Goal: Book appointment/travel/reservation

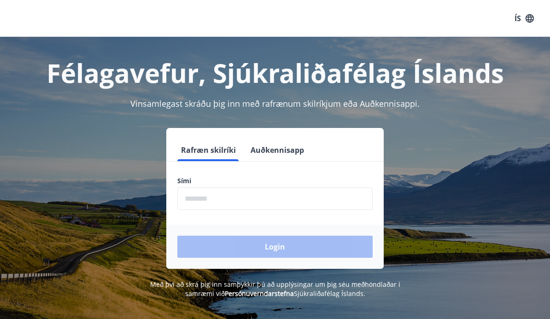
click at [199, 203] on input "phone" at bounding box center [274, 198] width 195 height 23
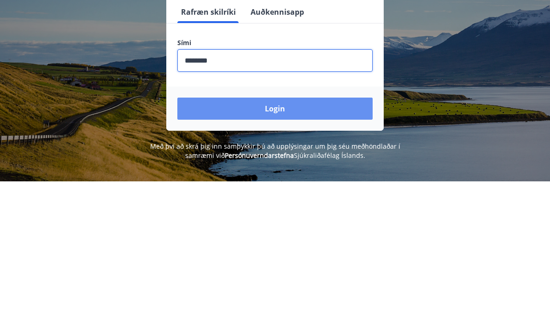
type input "********"
click at [268, 236] on button "Login" at bounding box center [274, 247] width 195 height 22
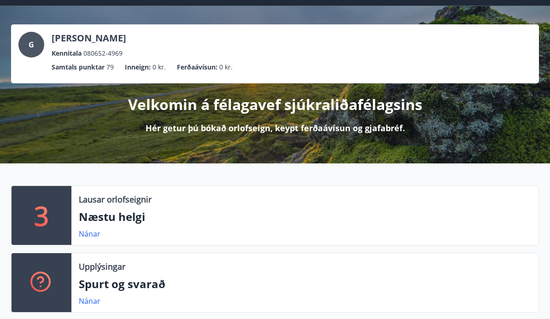
scroll to position [33, 0]
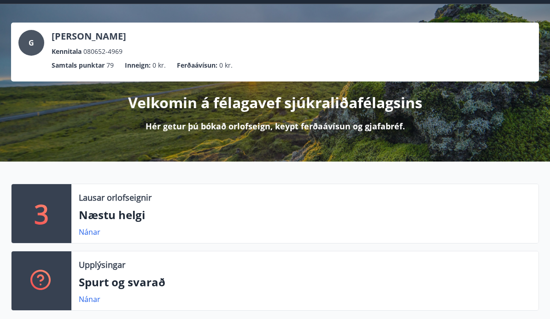
click at [91, 237] on link "Nánar" at bounding box center [90, 232] width 22 height 10
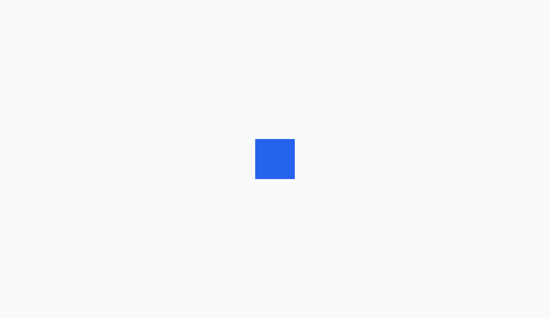
scroll to position [0, 0]
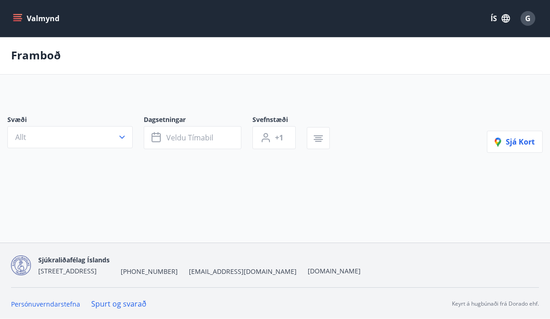
type input "*"
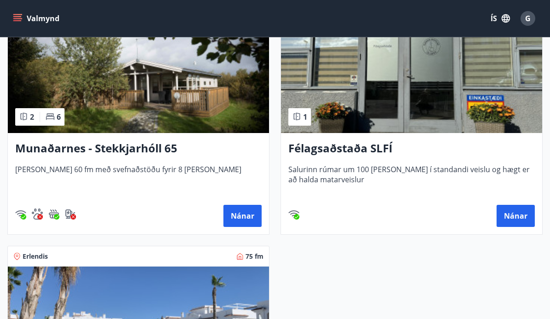
scroll to position [226, 0]
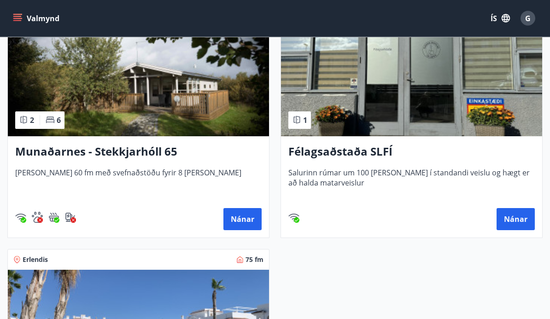
click at [132, 150] on h3 "Munaðarnes - Stekkjarhóll 65" at bounding box center [138, 152] width 246 height 17
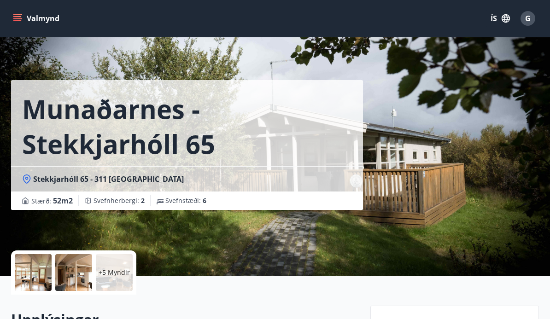
click at [43, 279] on div at bounding box center [33, 272] width 37 height 37
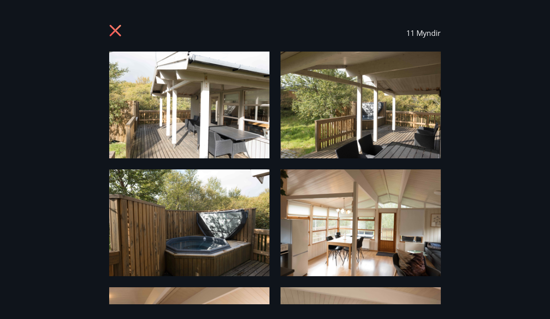
click at [233, 247] on img at bounding box center [189, 223] width 160 height 107
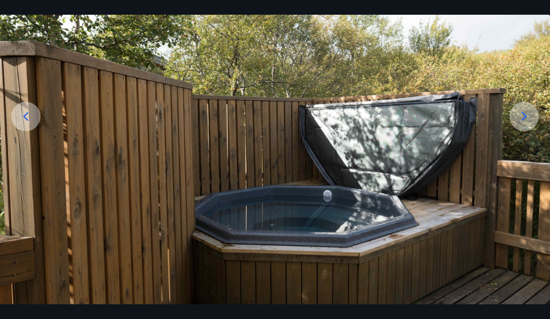
scroll to position [96, 0]
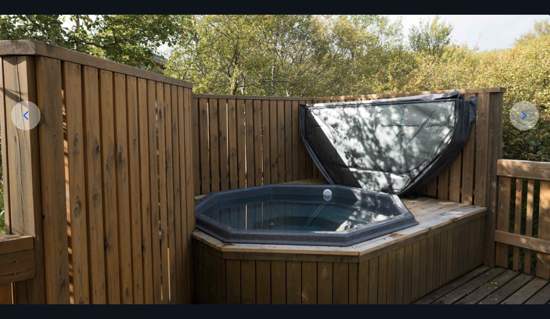
click at [521, 123] on icon at bounding box center [524, 115] width 15 height 15
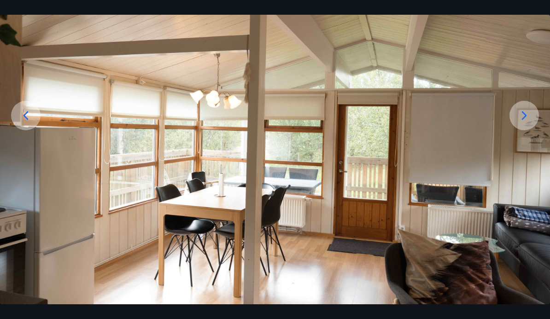
click at [521, 123] on icon at bounding box center [524, 115] width 15 height 15
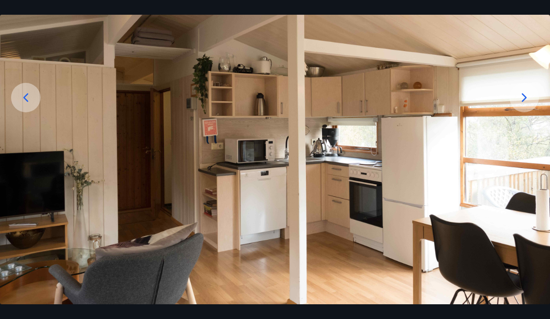
scroll to position [114, 0]
click at [521, 105] on icon at bounding box center [524, 97] width 15 height 15
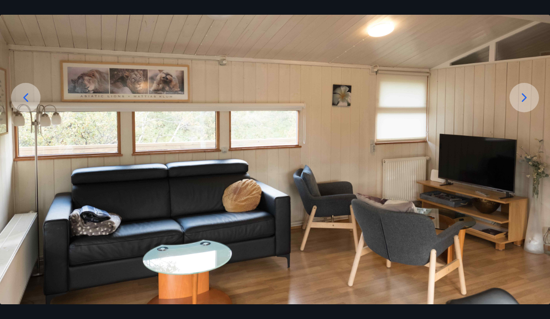
click at [523, 102] on icon at bounding box center [524, 97] width 5 height 9
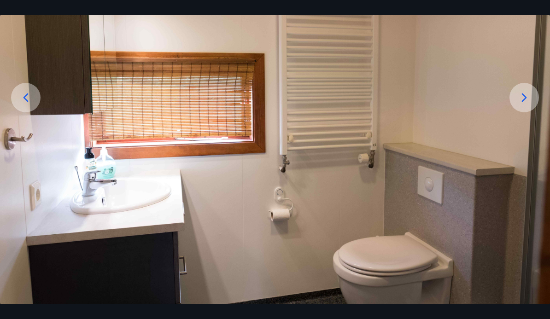
click at [520, 105] on icon at bounding box center [524, 97] width 15 height 15
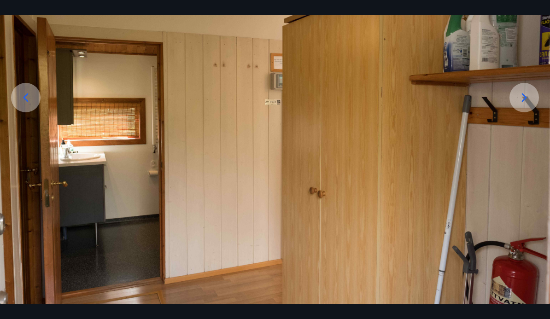
click at [525, 105] on icon at bounding box center [524, 97] width 15 height 15
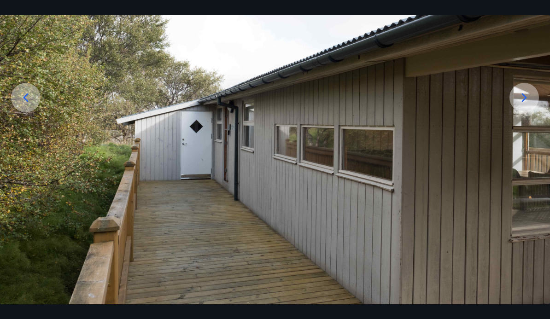
click at [526, 105] on icon at bounding box center [524, 97] width 15 height 15
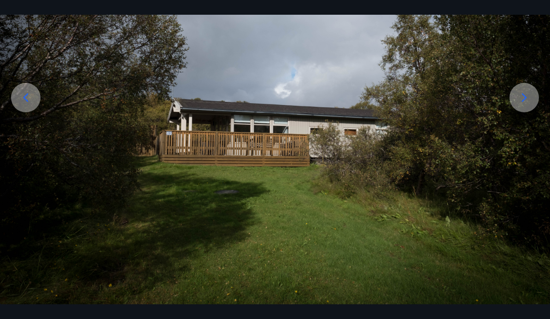
click at [524, 112] on div at bounding box center [523, 97] width 29 height 29
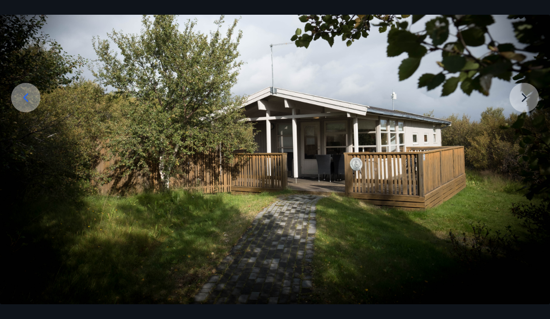
click at [520, 127] on img at bounding box center [275, 121] width 550 height 367
click at [528, 121] on img at bounding box center [275, 121] width 550 height 367
click at [531, 121] on img at bounding box center [275, 121] width 550 height 367
click at [519, 115] on img at bounding box center [275, 121] width 550 height 367
click at [518, 114] on img at bounding box center [275, 121] width 550 height 367
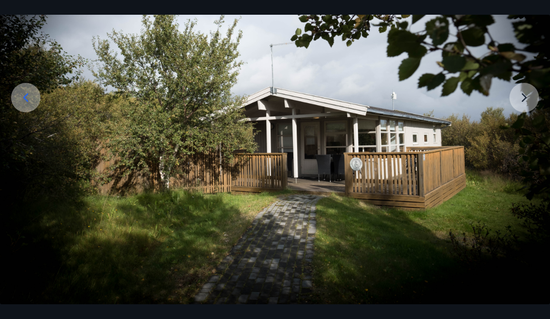
click at [521, 128] on img at bounding box center [275, 121] width 550 height 367
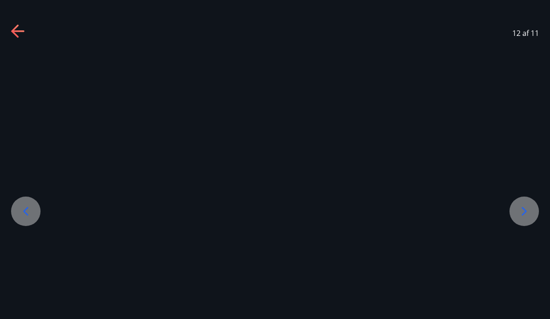
scroll to position [0, 0]
click at [14, 39] on icon at bounding box center [18, 31] width 15 height 15
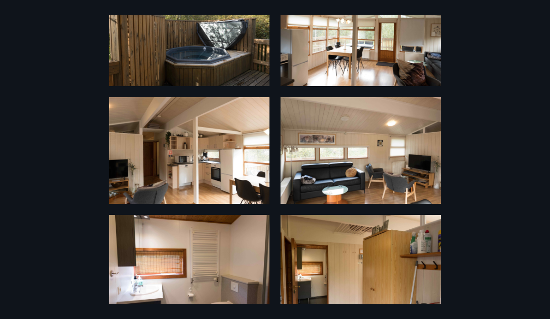
scroll to position [190, 0]
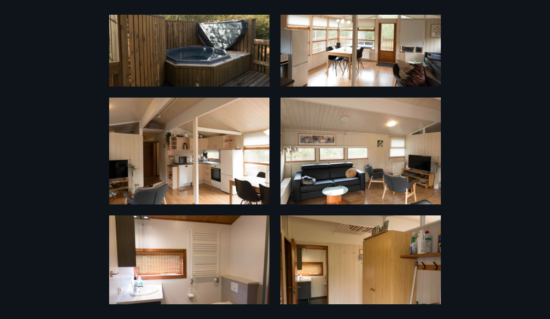
click at [222, 171] on img at bounding box center [189, 151] width 160 height 107
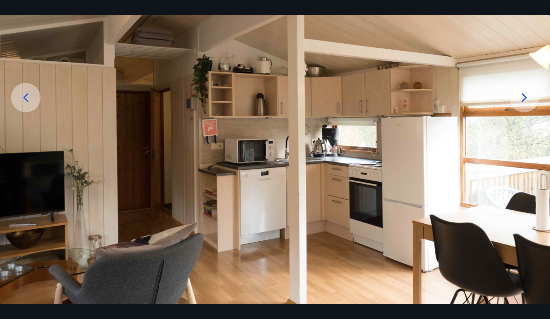
scroll to position [114, 0]
click at [527, 105] on icon at bounding box center [524, 97] width 15 height 15
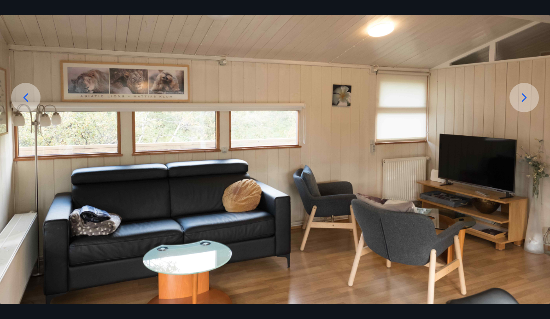
click at [525, 105] on icon at bounding box center [524, 97] width 15 height 15
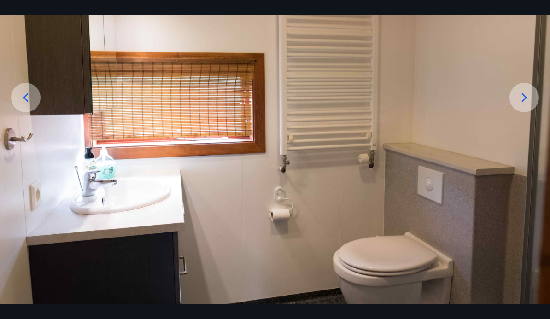
click at [526, 102] on icon at bounding box center [524, 97] width 5 height 9
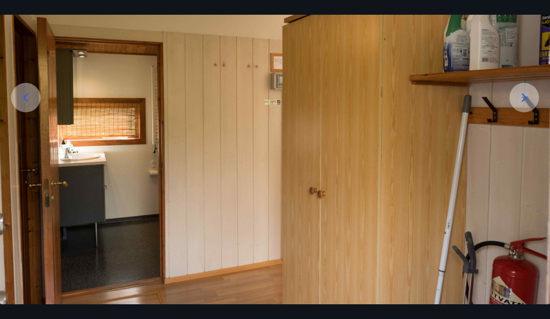
click at [524, 105] on icon at bounding box center [524, 97] width 15 height 15
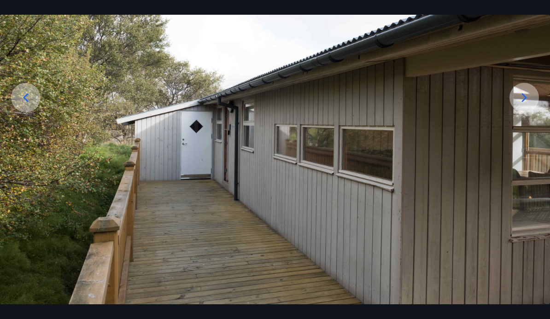
click at [527, 105] on icon at bounding box center [524, 97] width 15 height 15
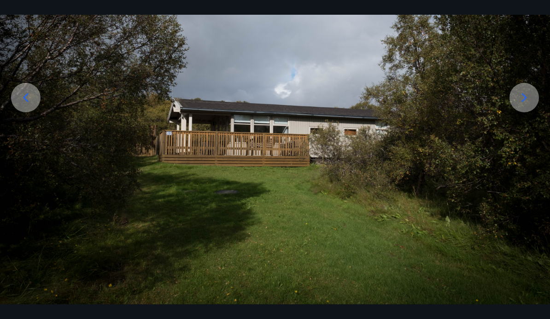
click at [527, 105] on icon at bounding box center [524, 97] width 15 height 15
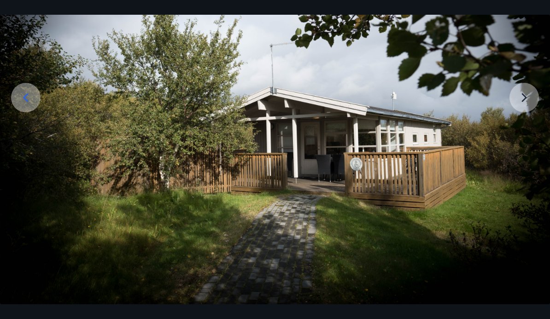
click at [526, 123] on img at bounding box center [275, 121] width 550 height 367
click at [531, 120] on img at bounding box center [275, 121] width 550 height 367
click at [24, 105] on icon at bounding box center [25, 97] width 15 height 15
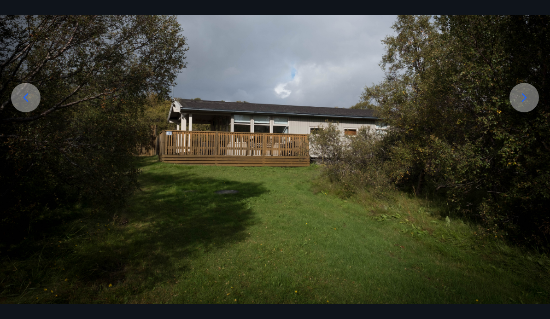
click at [30, 105] on icon at bounding box center [25, 97] width 15 height 15
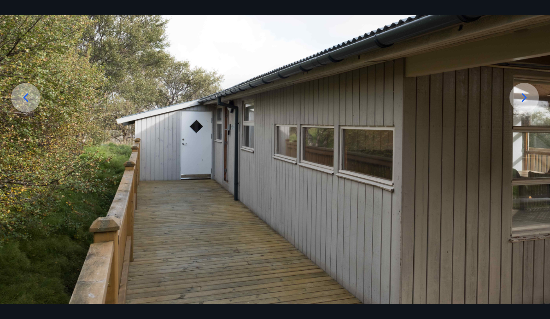
click at [30, 105] on icon at bounding box center [25, 97] width 15 height 15
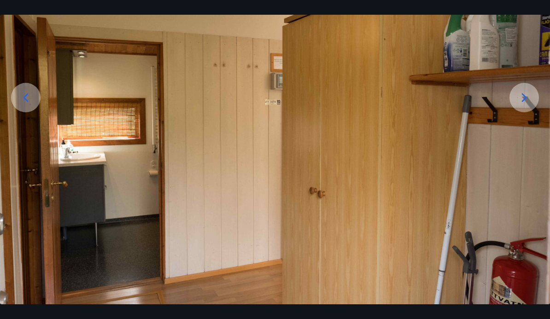
click at [35, 112] on div at bounding box center [25, 97] width 29 height 29
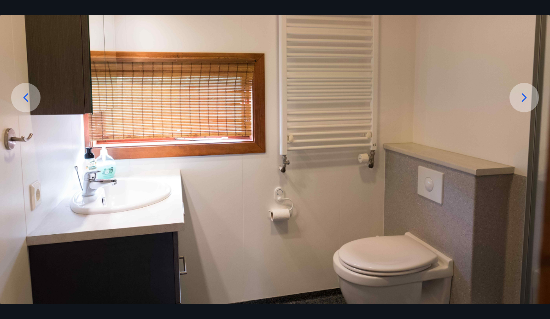
click at [33, 112] on div at bounding box center [25, 97] width 29 height 29
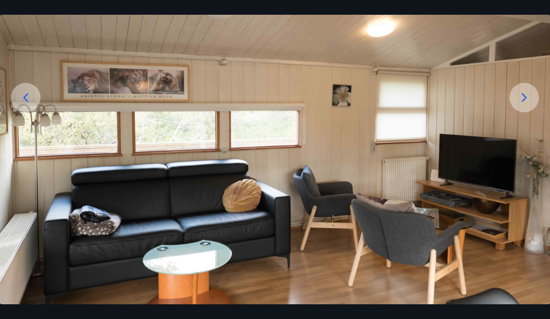
click at [37, 129] on img at bounding box center [275, 121] width 550 height 367
click at [30, 105] on icon at bounding box center [25, 97] width 15 height 15
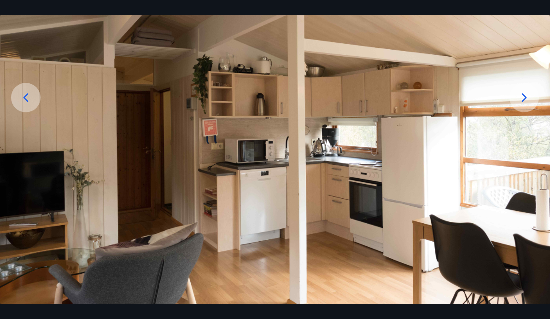
click at [29, 105] on icon at bounding box center [25, 97] width 15 height 15
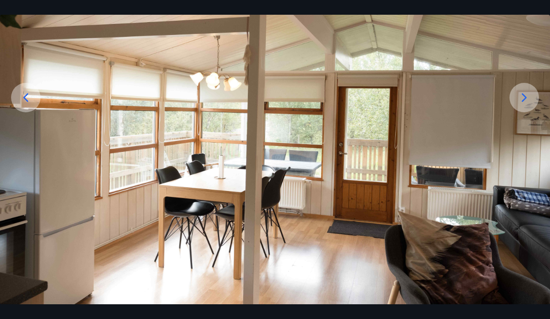
click at [30, 105] on icon at bounding box center [25, 97] width 15 height 15
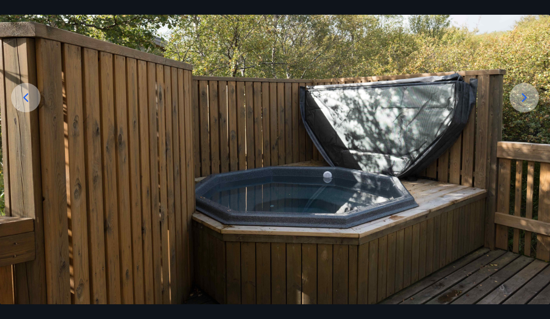
click at [29, 105] on icon at bounding box center [25, 97] width 15 height 15
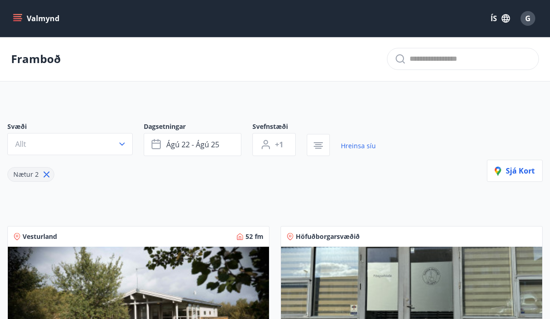
click at [38, 59] on p "Framboð" at bounding box center [36, 59] width 50 height 16
click at [41, 22] on button "Valmynd" at bounding box center [37, 18] width 52 height 17
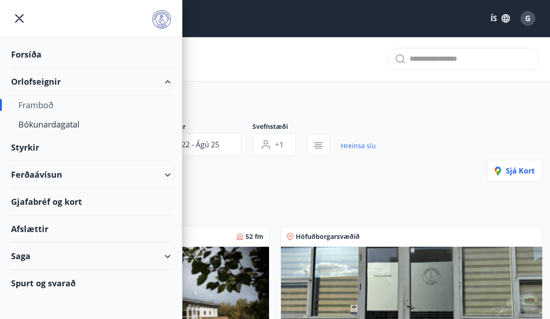
click at [37, 110] on div "Framboð" at bounding box center [90, 104] width 145 height 19
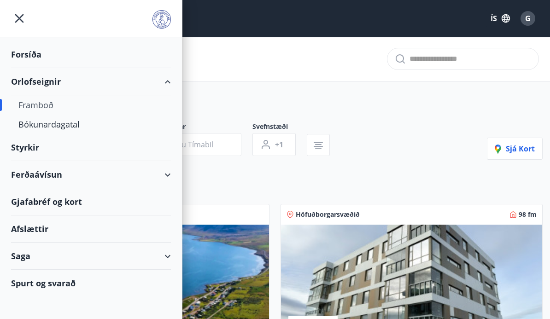
type input "*"
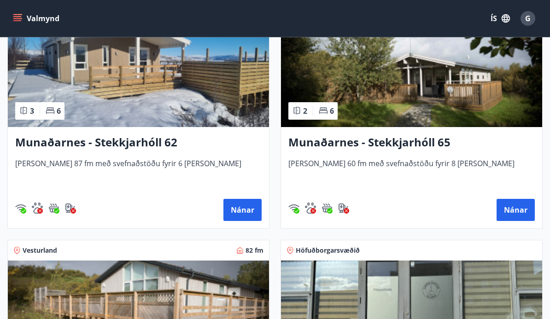
scroll to position [392, 0]
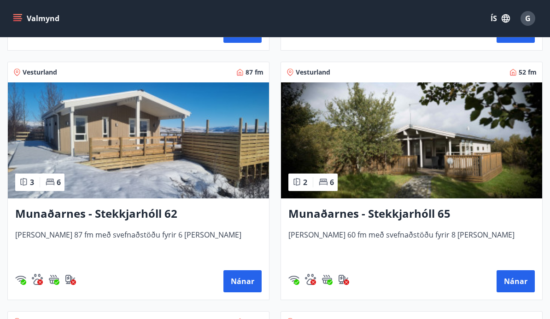
click at [125, 217] on h3 "Munaðarnes - Stekkjarhóll 62" at bounding box center [138, 214] width 246 height 17
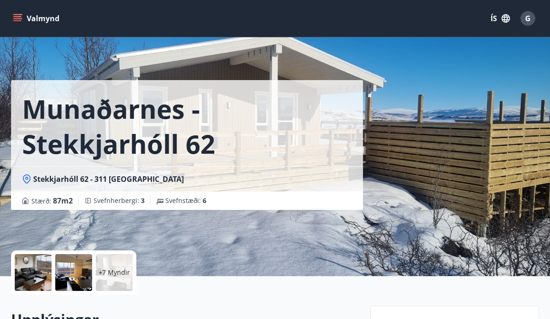
click at [79, 278] on div at bounding box center [73, 272] width 37 height 37
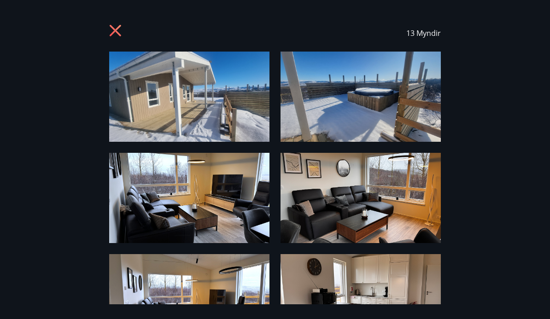
click at [116, 31] on icon at bounding box center [115, 30] width 2 height 2
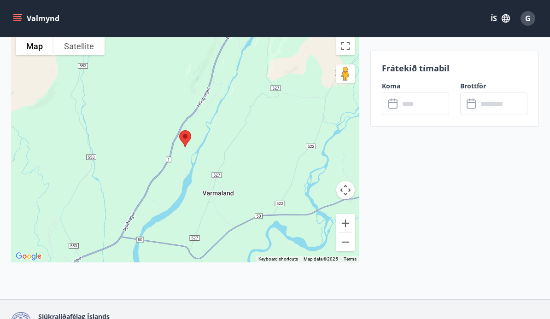
scroll to position [1691, 0]
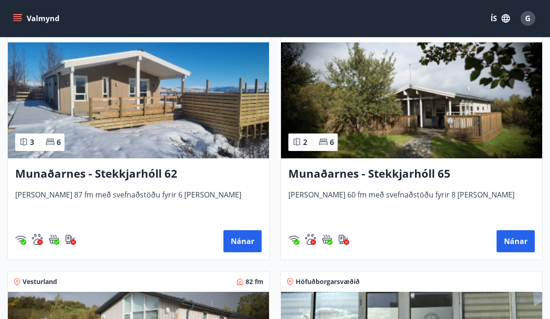
scroll to position [432, 0]
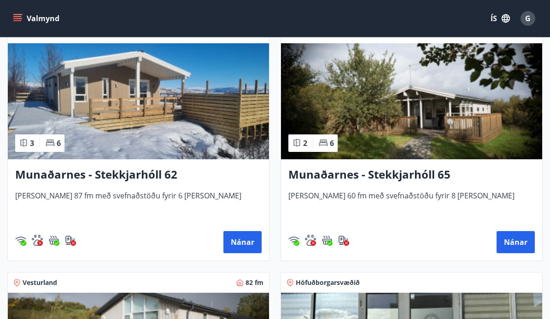
click at [410, 167] on h3 "Munaðarnes - Stekkjarhóll 65" at bounding box center [411, 175] width 246 height 17
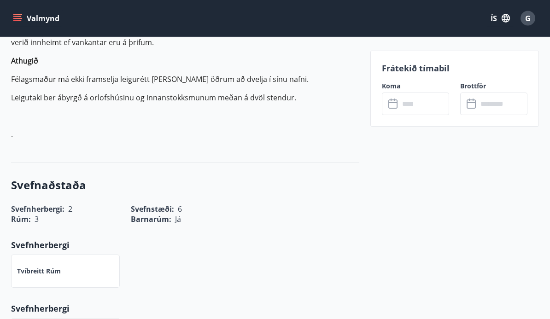
scroll to position [462, 0]
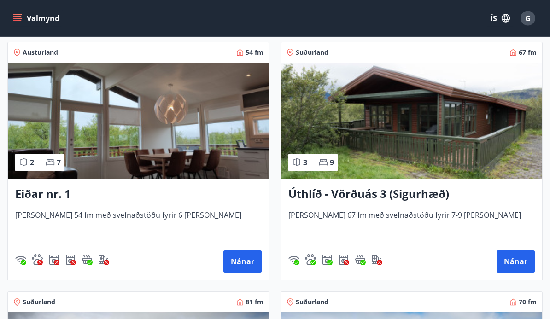
scroll to position [1910, 0]
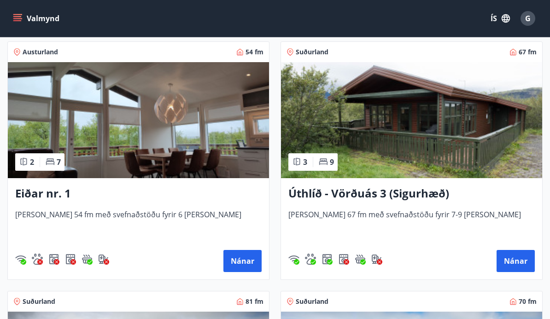
click at [48, 196] on h3 "Eiðar nr. 1" at bounding box center [138, 194] width 246 height 17
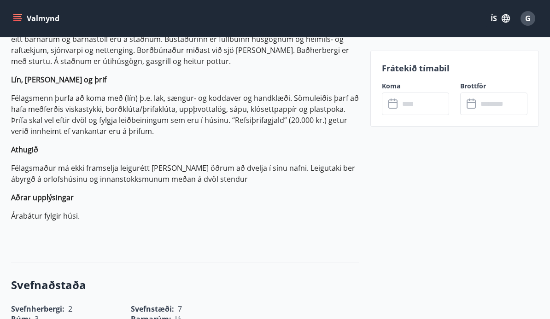
scroll to position [336, 0]
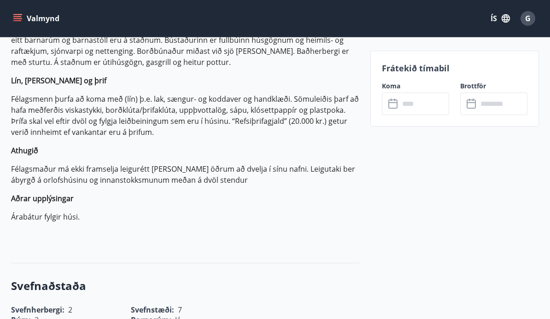
click at [405, 105] on input "text" at bounding box center [424, 104] width 50 height 23
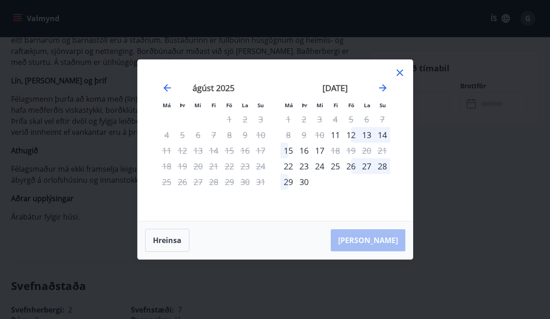
click at [398, 78] on icon at bounding box center [399, 72] width 11 height 11
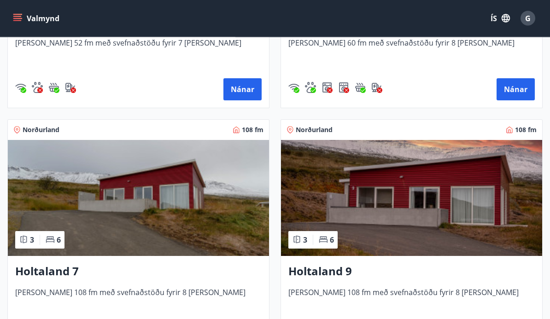
scroll to position [1583, 0]
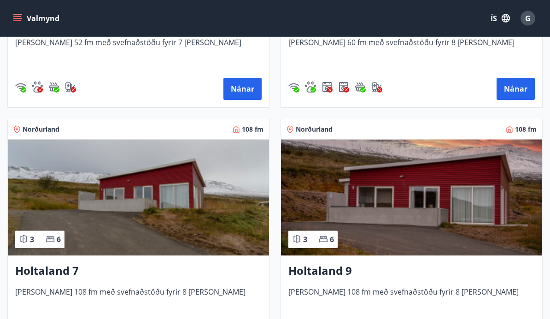
click at [334, 245] on div "3 6" at bounding box center [312, 240] width 49 height 18
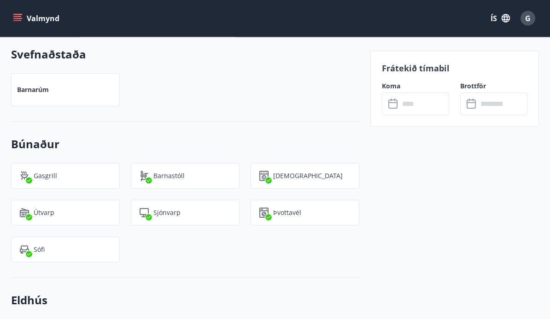
scroll to position [896, 0]
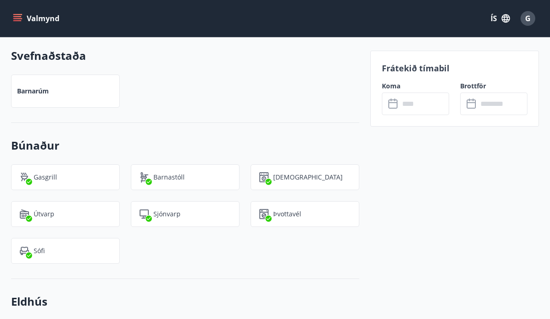
click at [408, 107] on input "text" at bounding box center [424, 104] width 50 height 23
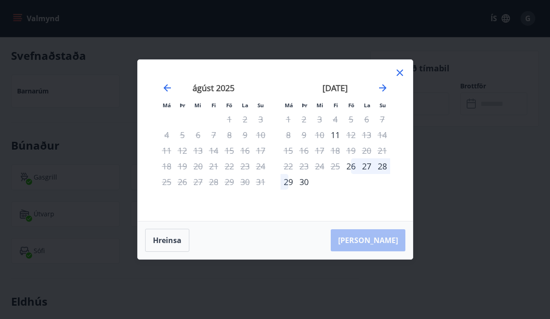
click at [381, 92] on icon "Move forward to switch to the next month." at bounding box center [382, 87] width 11 height 11
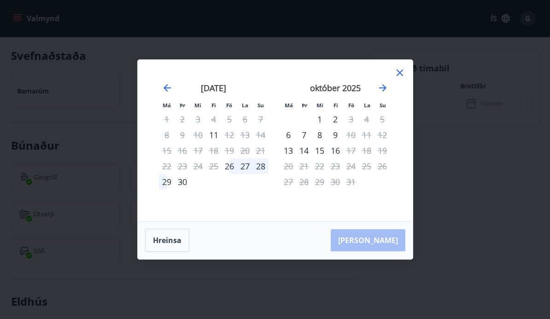
click at [382, 90] on icon "Move forward to switch to the next month." at bounding box center [382, 87] width 11 height 11
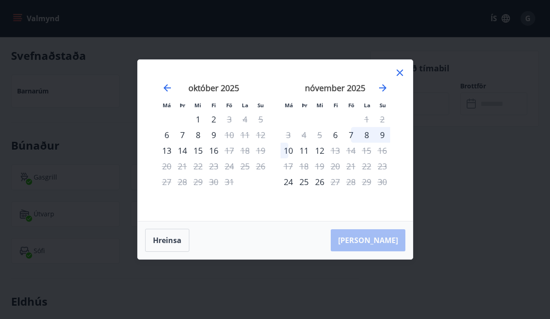
click at [376, 92] on div "nóvember 2025" at bounding box center [336, 91] width 110 height 41
click at [380, 90] on icon "Move forward to switch to the next month." at bounding box center [382, 87] width 11 height 11
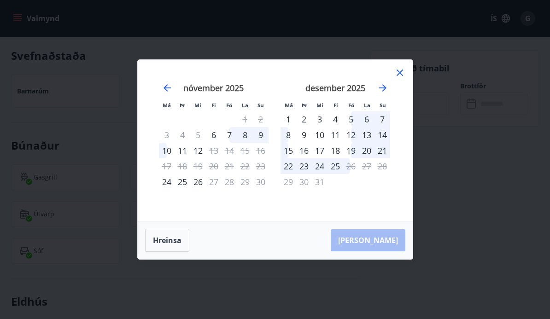
click at [348, 119] on div "5" at bounding box center [351, 119] width 16 height 16
click at [288, 137] on div "8" at bounding box center [289, 135] width 16 height 16
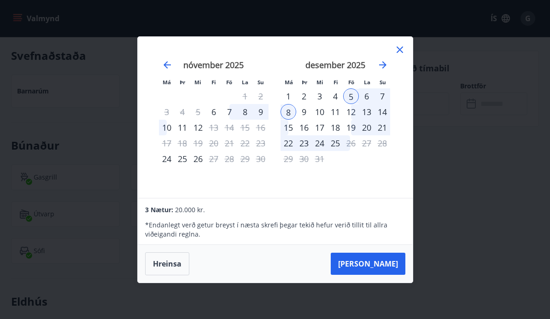
click at [386, 265] on button "[PERSON_NAME]" at bounding box center [368, 264] width 75 height 22
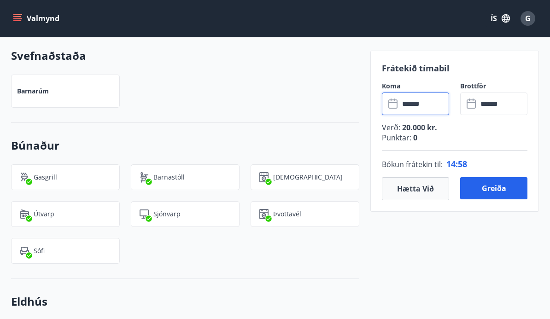
type input "******"
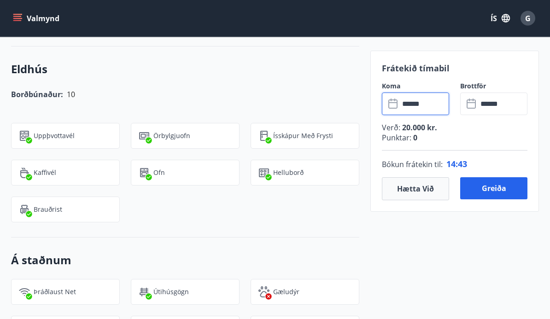
scroll to position [1129, 0]
click at [413, 105] on input "******" at bounding box center [424, 104] width 50 height 23
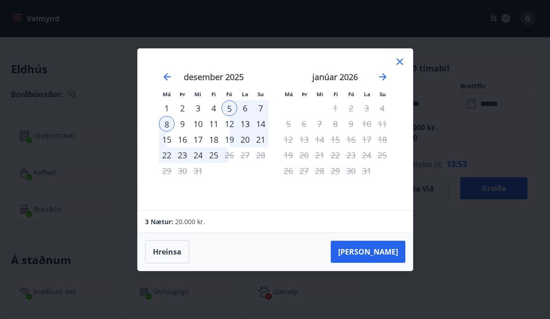
click at [334, 111] on div "1" at bounding box center [336, 108] width 16 height 16
click at [212, 108] on div "4" at bounding box center [214, 108] width 16 height 16
click at [385, 249] on button "[PERSON_NAME]" at bounding box center [368, 252] width 75 height 22
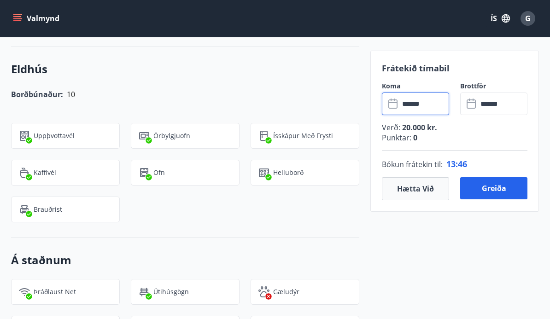
type input "******"
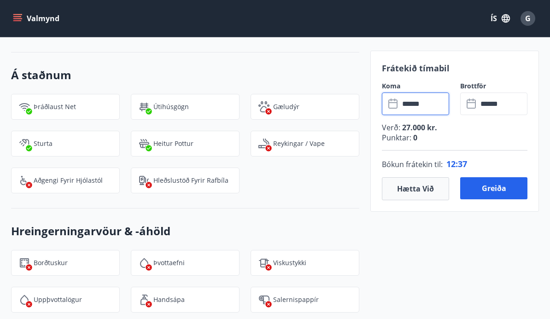
scroll to position [1313, 0]
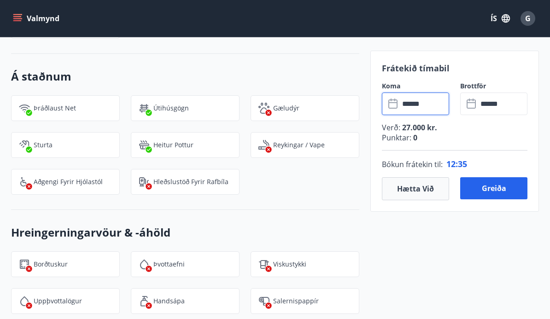
click at [494, 191] on button "Greiða" at bounding box center [493, 188] width 67 height 22
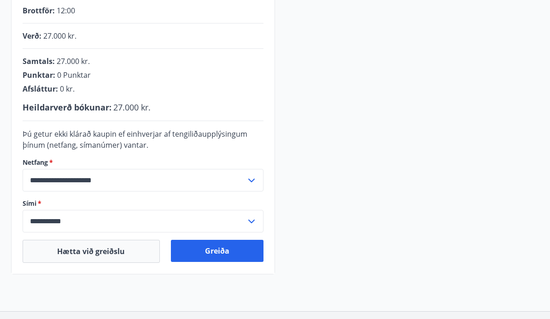
scroll to position [236, 0]
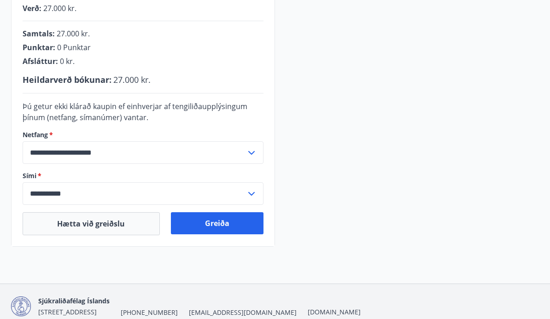
click at [221, 230] on button "Greiða" at bounding box center [217, 223] width 93 height 22
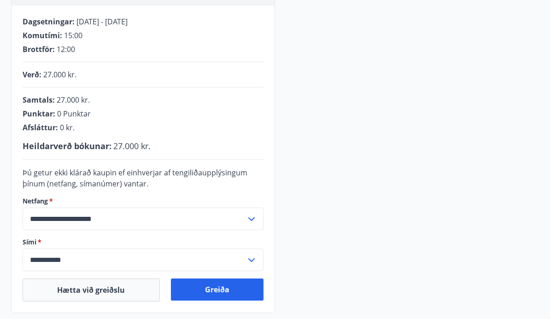
scroll to position [175, 0]
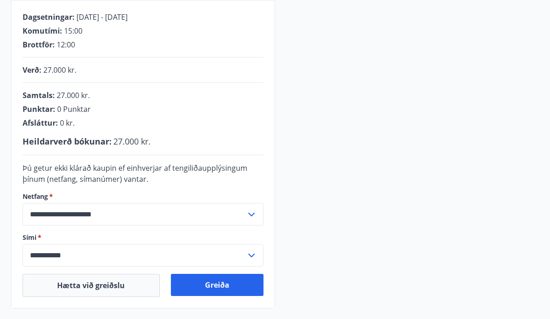
click at [226, 287] on button "Greiða" at bounding box center [217, 285] width 93 height 22
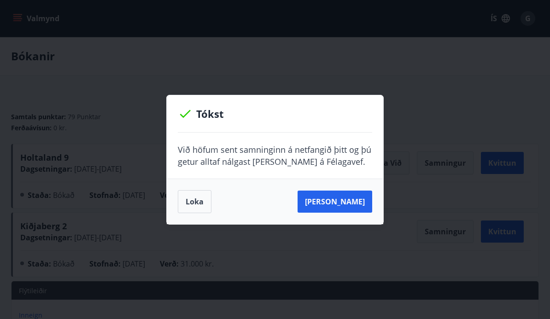
click at [348, 206] on button "[PERSON_NAME]" at bounding box center [335, 202] width 75 height 22
click at [348, 209] on button "[PERSON_NAME]" at bounding box center [335, 202] width 75 height 22
click at [347, 204] on button "[PERSON_NAME]" at bounding box center [335, 202] width 75 height 22
